Goal: Task Accomplishment & Management: Manage account settings

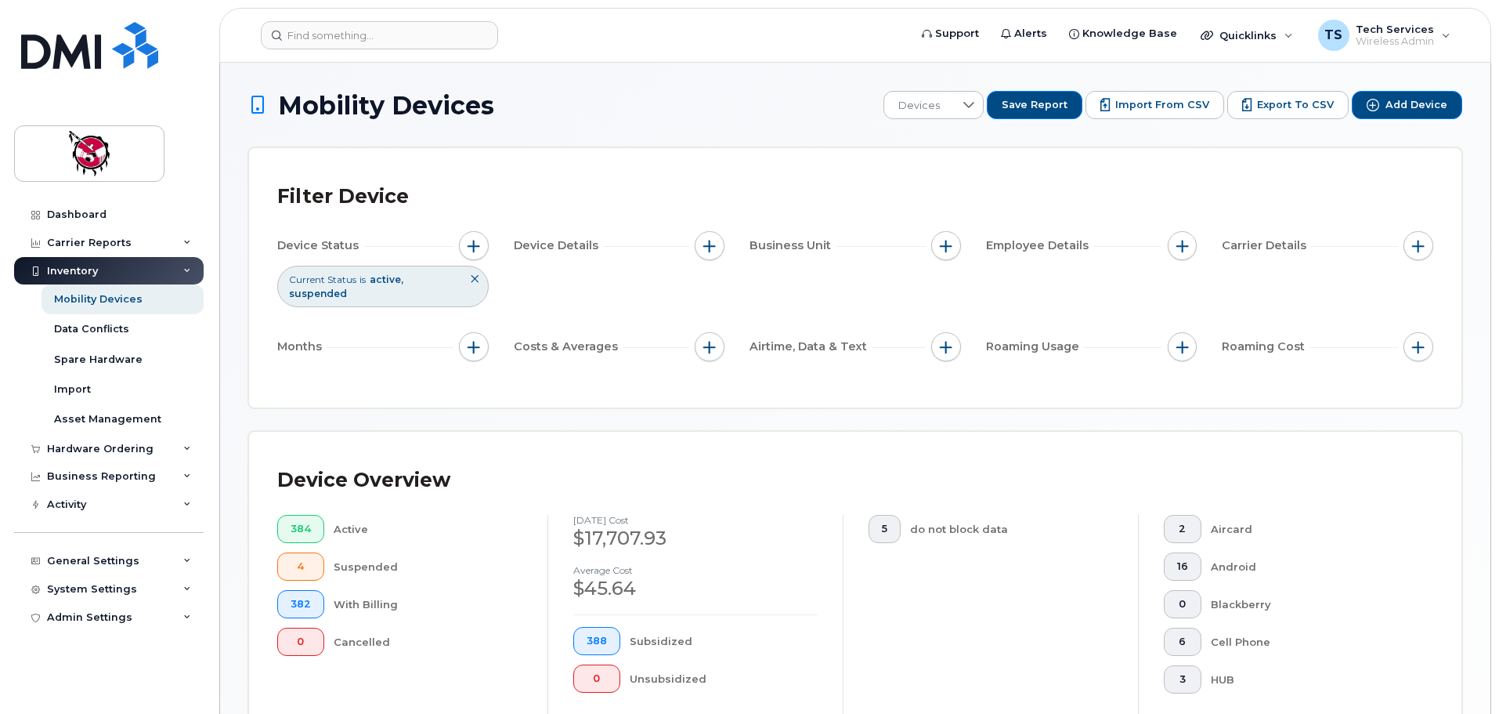
scroll to position [420, 0]
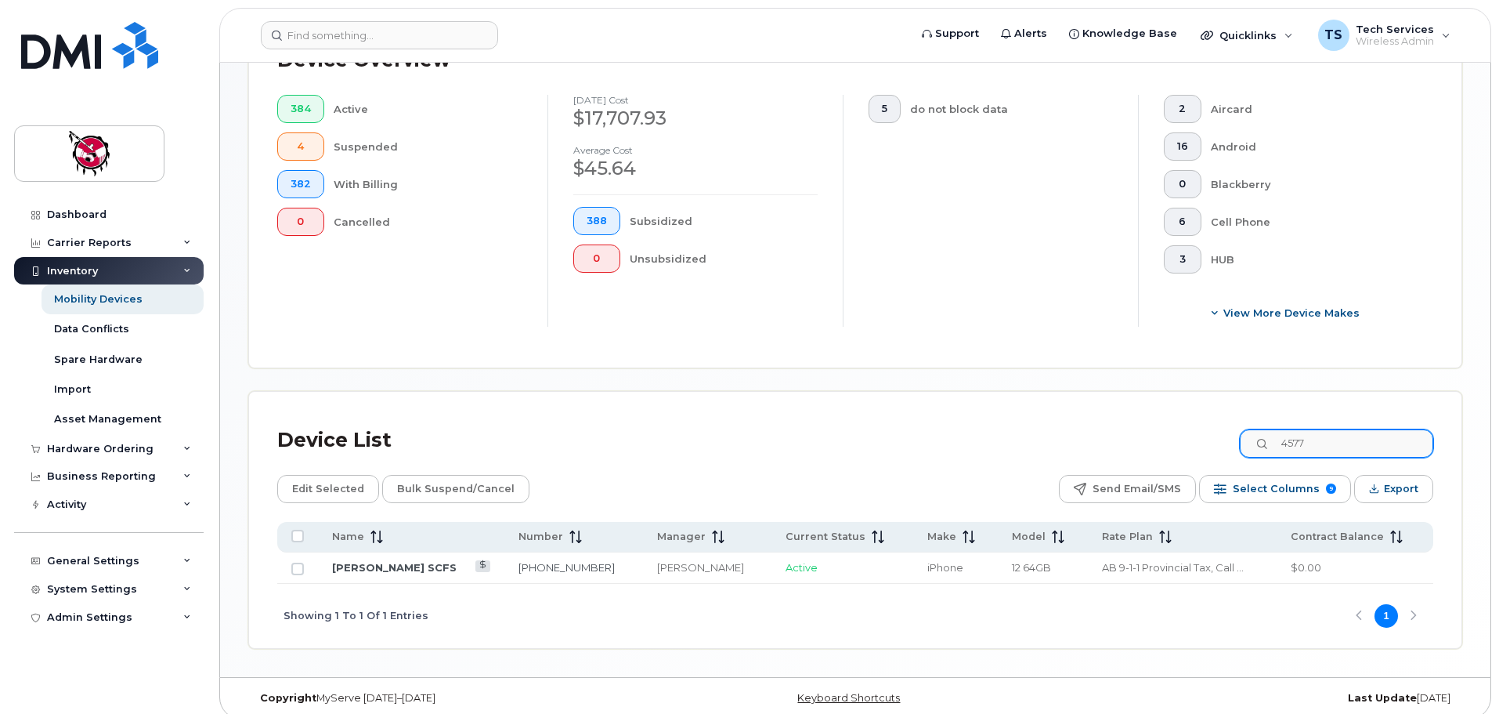
click at [1265, 429] on input "4577" at bounding box center [1337, 443] width 194 height 28
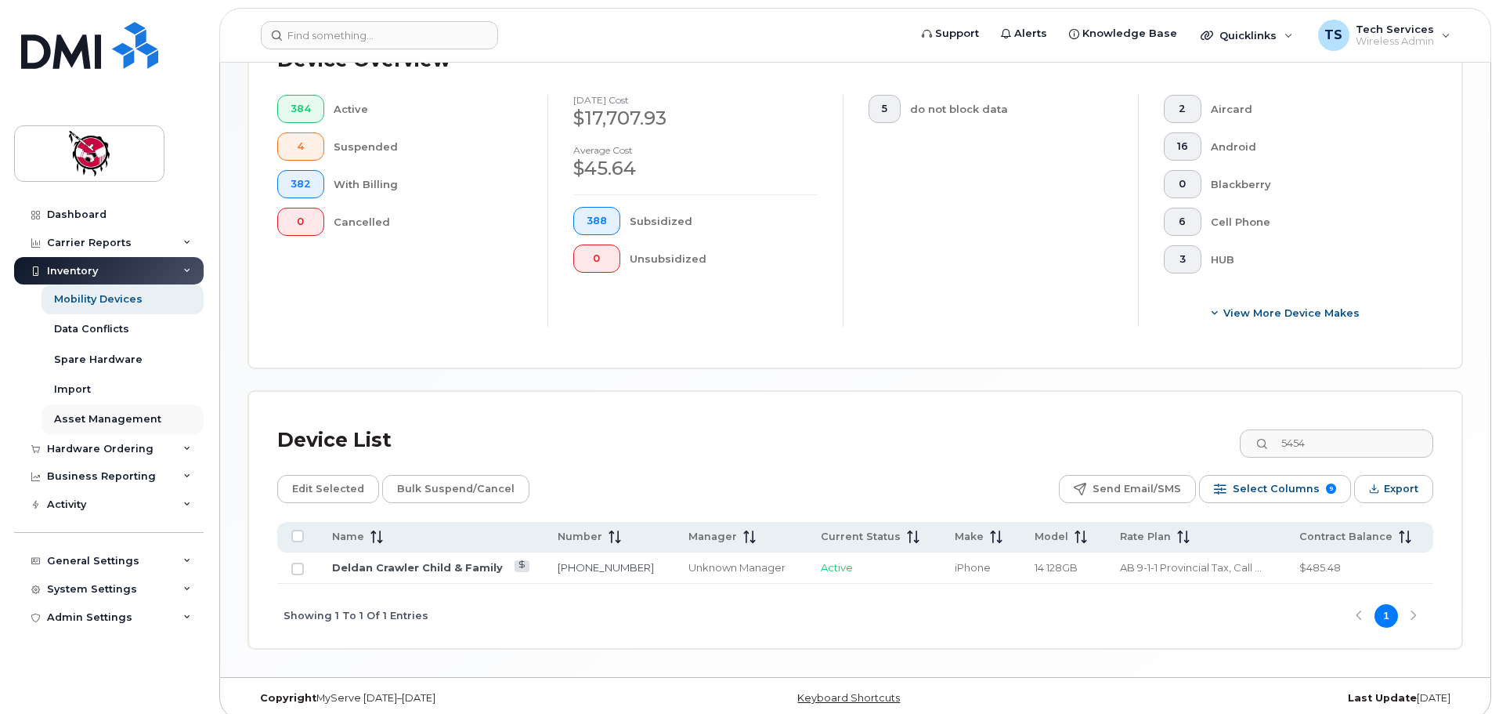
type input "5454"
click at [421, 561] on link "Deldan Crawler Child & Family" at bounding box center [417, 567] width 171 height 13
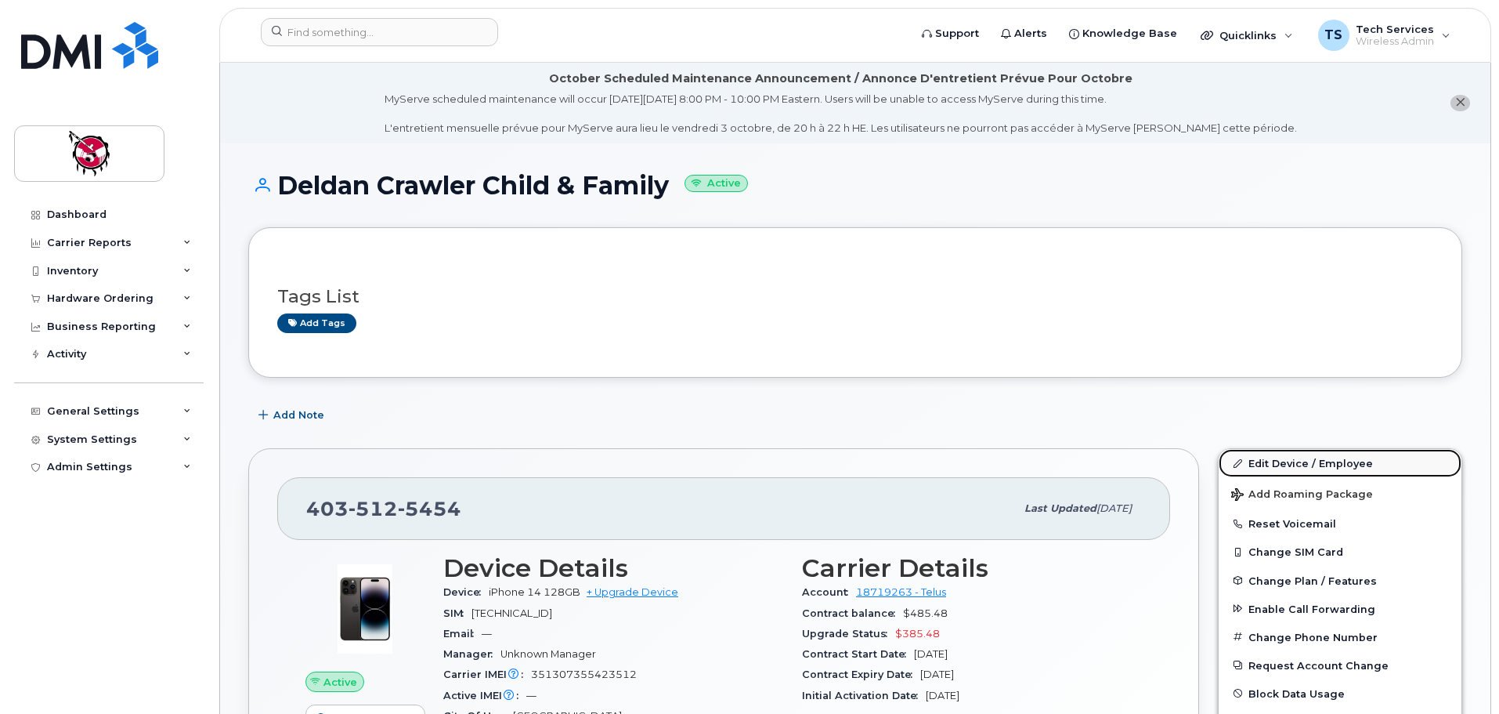
click at [1297, 459] on link "Edit Device / Employee" at bounding box center [1340, 463] width 243 height 28
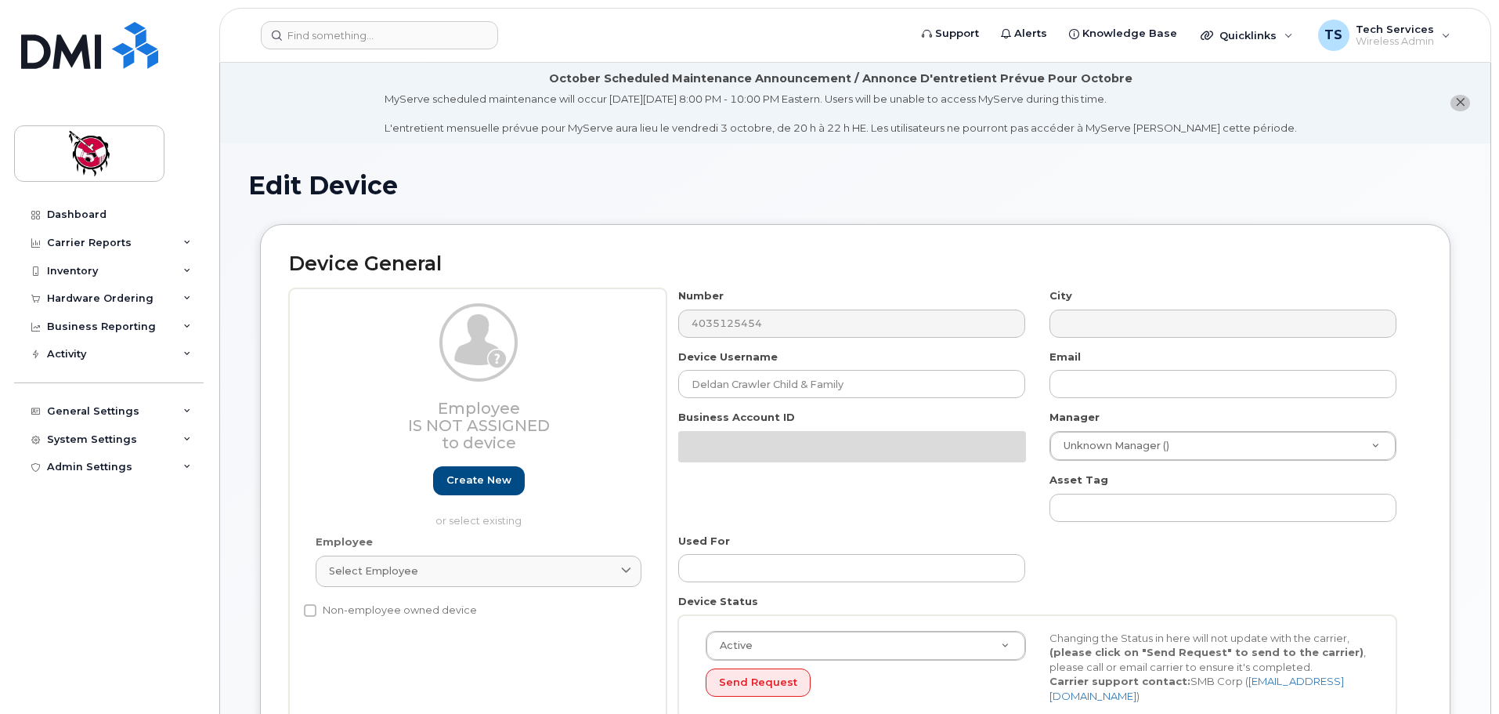
select select "10357"
select select "10349"
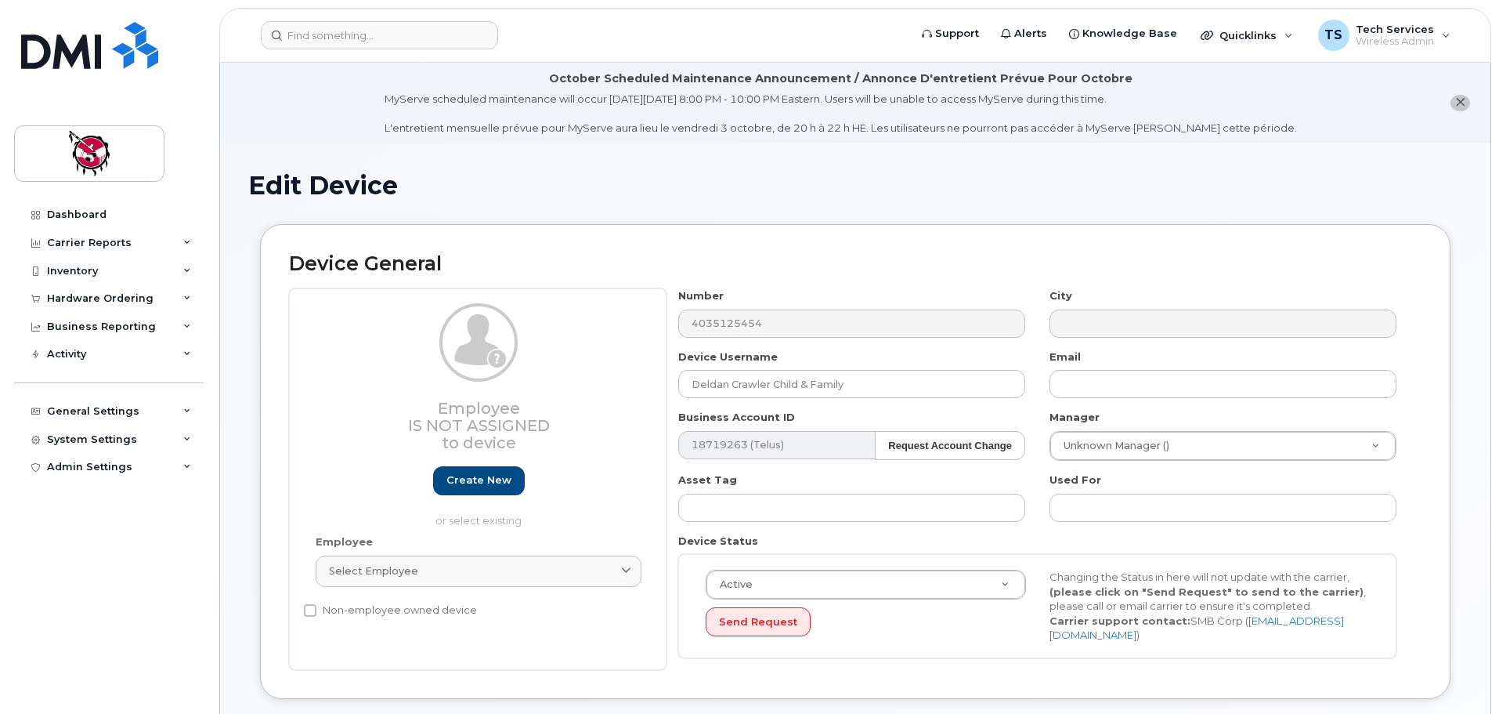
click at [959, 182] on h1 "Edit Device" at bounding box center [855, 185] width 1214 height 27
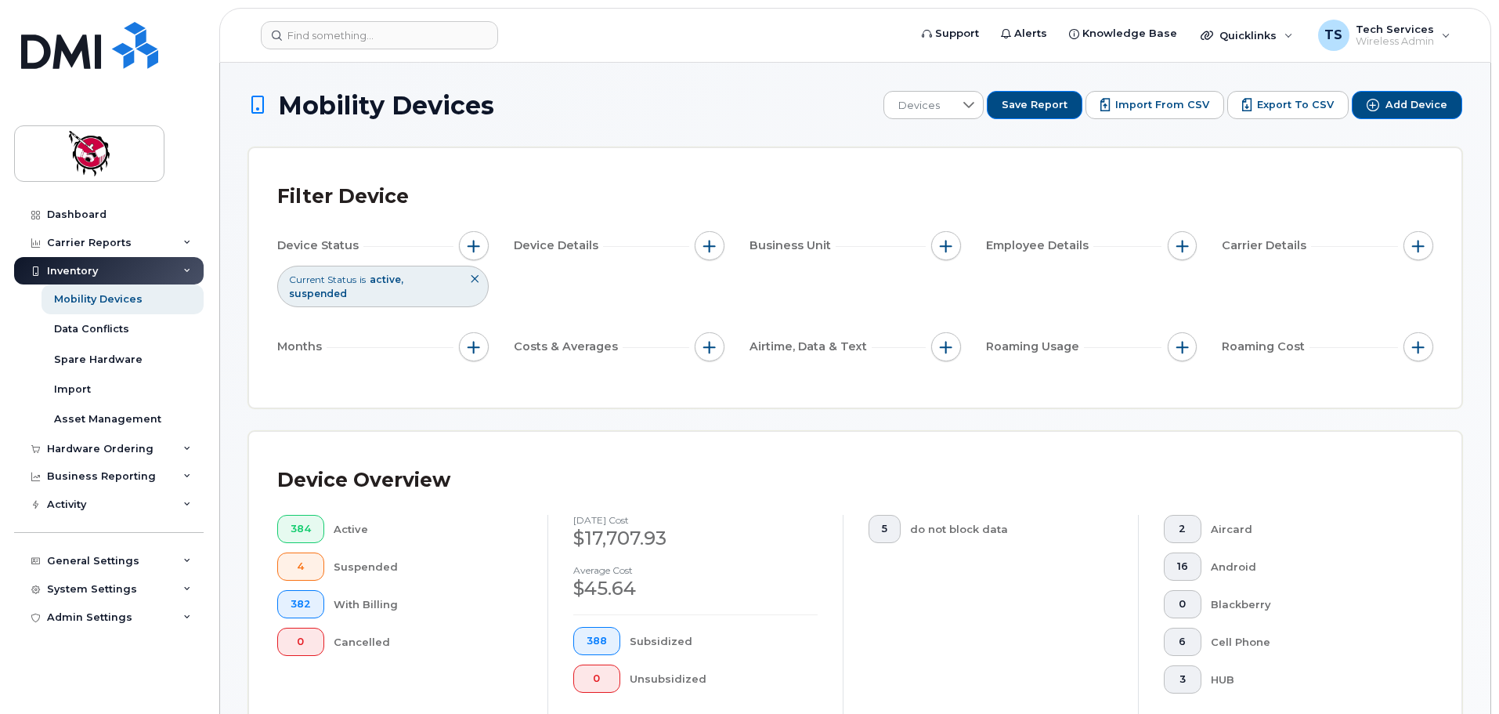
scroll to position [364, 0]
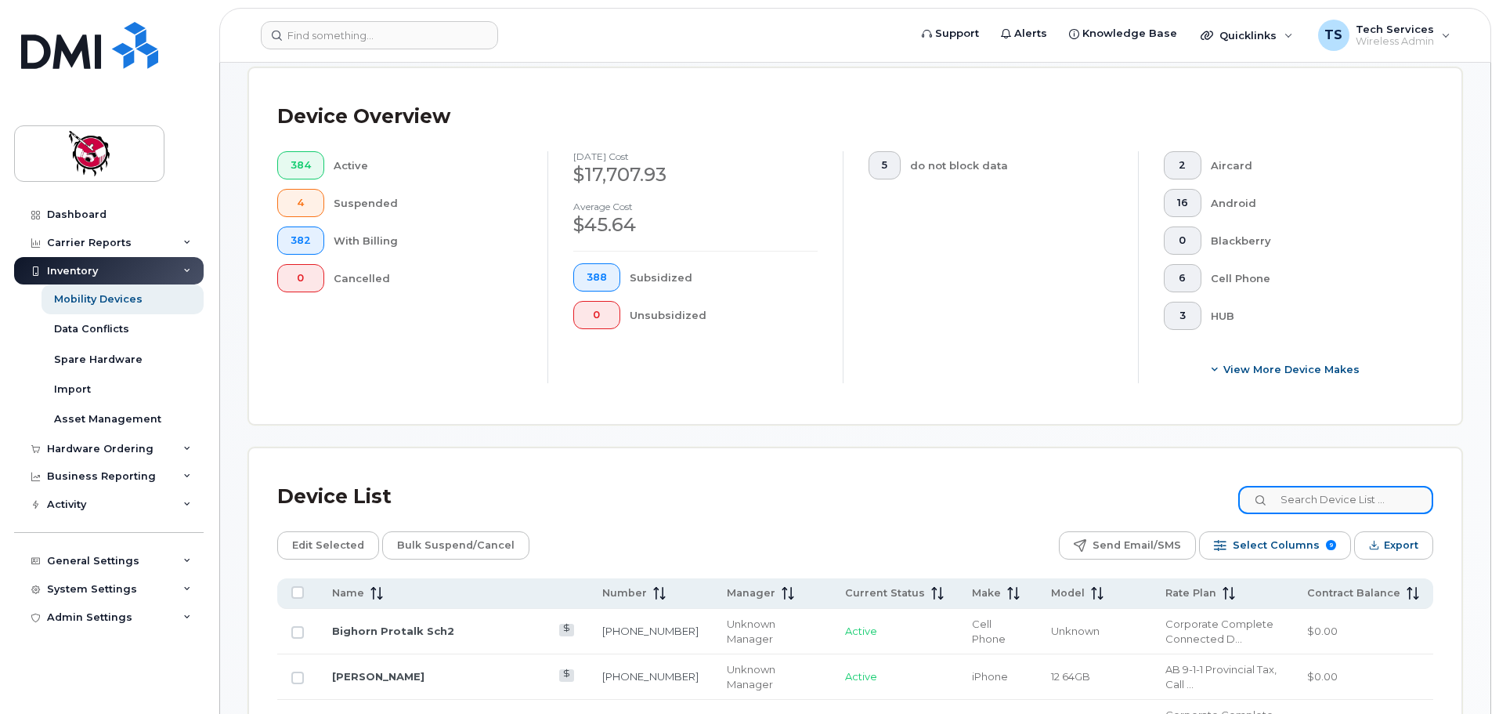
click at [1346, 488] on input at bounding box center [1336, 500] width 195 height 28
type input "[PERSON_NAME] we"
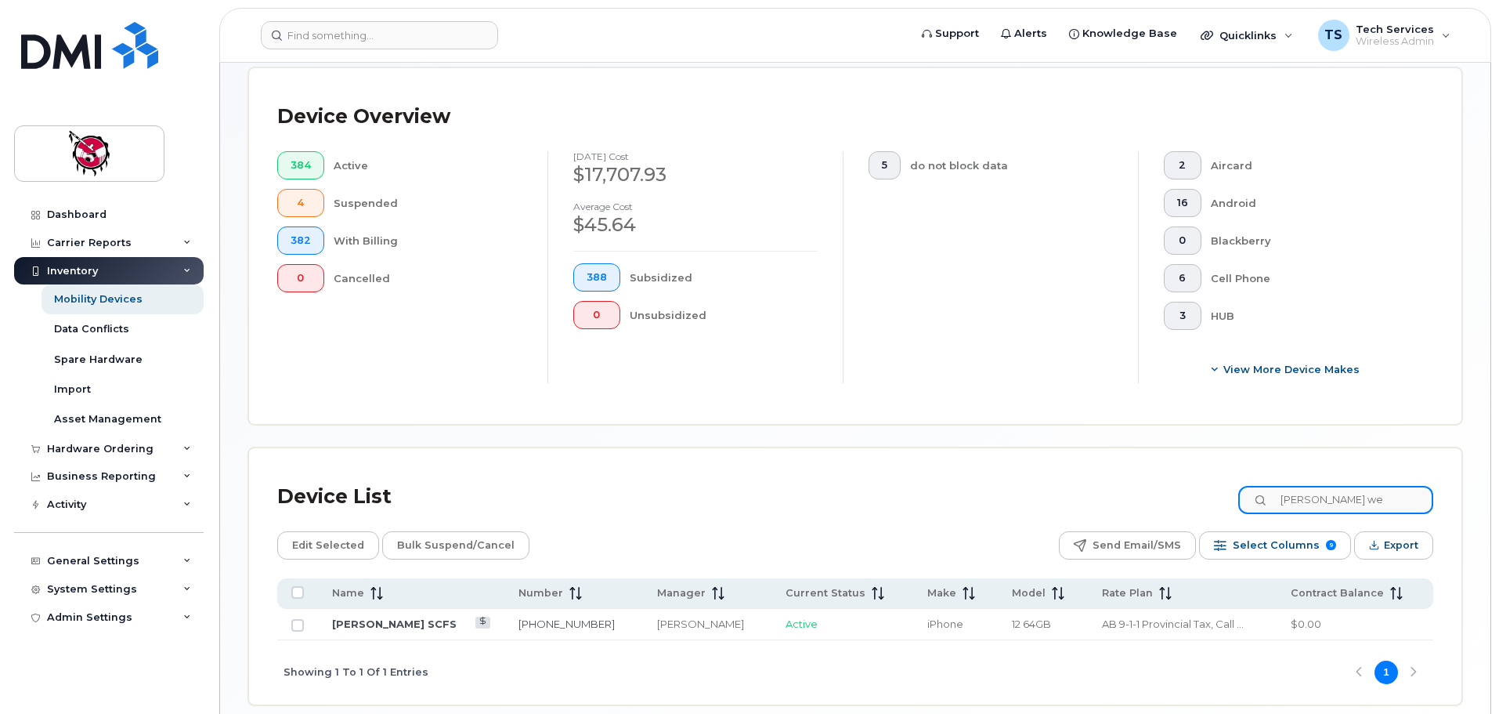
drag, startPoint x: 1368, startPoint y: 483, endPoint x: 1245, endPoint y: 483, distance: 123.0
click at [1246, 483] on div "Device List [PERSON_NAME] we" at bounding box center [855, 496] width 1156 height 41
drag, startPoint x: 1337, startPoint y: 483, endPoint x: 1067, endPoint y: 470, distance: 270.6
click at [1065, 485] on div "Device List 0877" at bounding box center [855, 496] width 1156 height 41
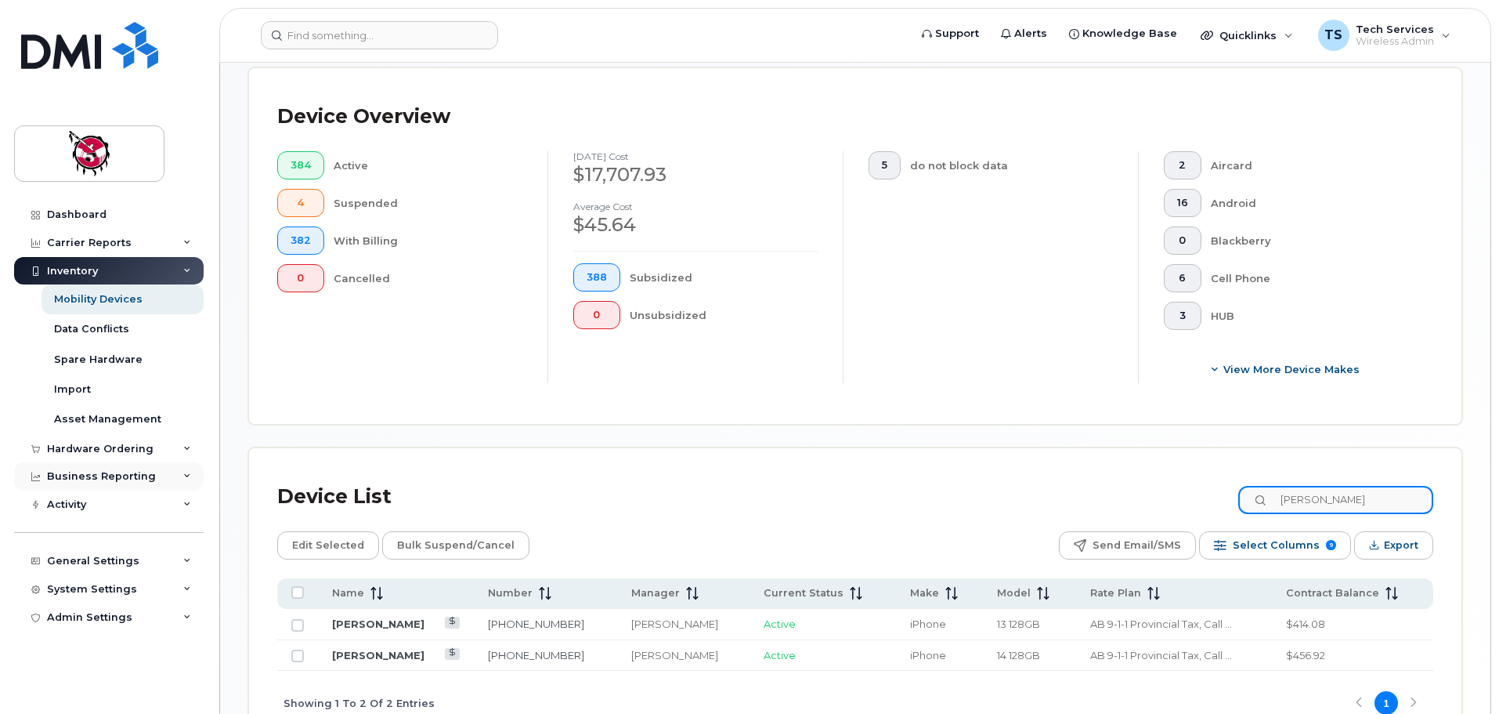
type input "[PERSON_NAME]"
